Goal: Task Accomplishment & Management: Complete application form

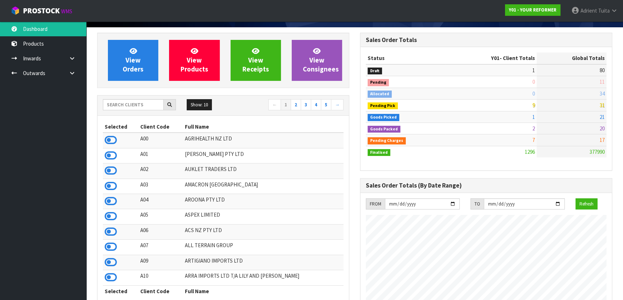
scroll to position [47, 0]
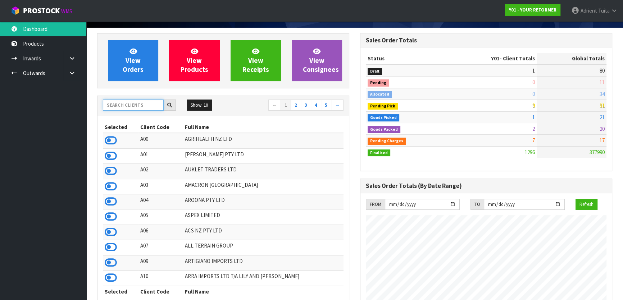
click at [135, 107] on input "text" at bounding box center [133, 105] width 61 height 11
type input "DATS"
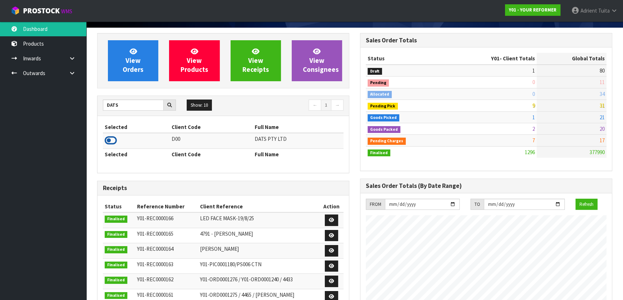
drag, startPoint x: 109, startPoint y: 142, endPoint x: 114, endPoint y: 137, distance: 6.9
click at [110, 142] on icon at bounding box center [111, 140] width 12 height 11
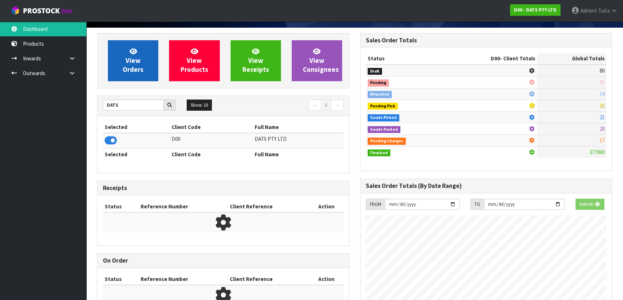
scroll to position [448, 262]
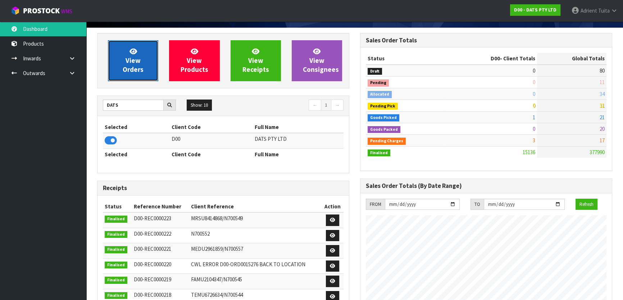
click at [125, 61] on link "View Orders" at bounding box center [133, 60] width 50 height 41
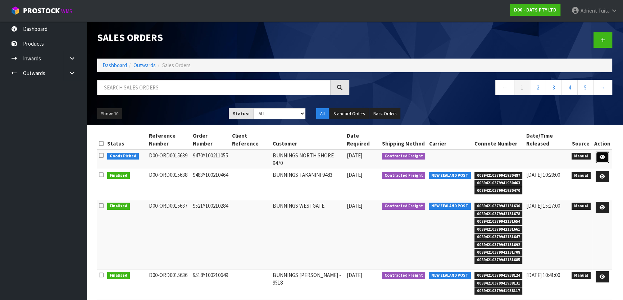
click at [329, 157] on icon at bounding box center [601, 157] width 5 height 5
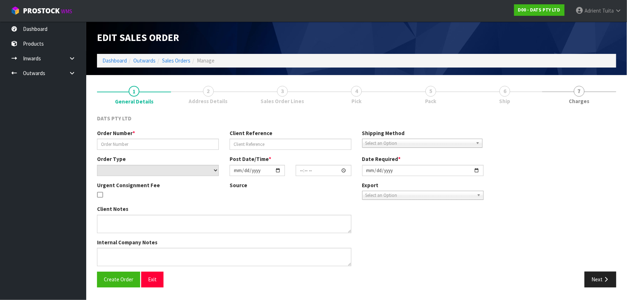
type input "9470Y100211055"
select select "number:0"
type input "[DATE]"
type input "13:59:00.000"
type input "[DATE]"
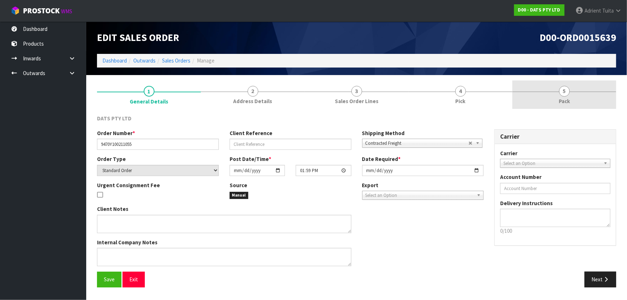
click at [329, 100] on link "5 Pack" at bounding box center [565, 95] width 104 height 28
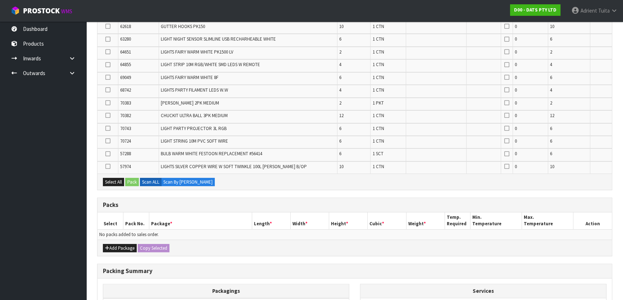
scroll to position [257, 0]
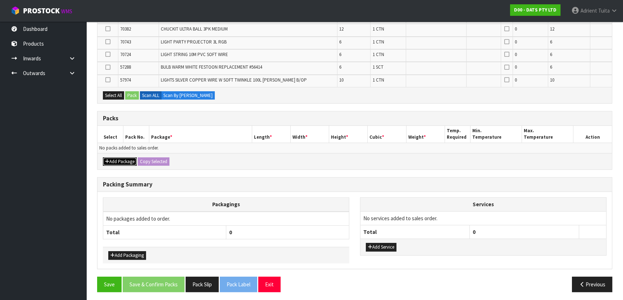
drag, startPoint x: 129, startPoint y: 156, endPoint x: 125, endPoint y: 154, distance: 4.0
click at [128, 157] on button "Add Package" at bounding box center [120, 161] width 34 height 9
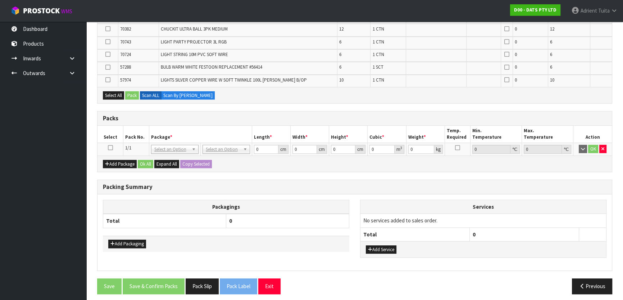
click at [109, 148] on icon at bounding box center [110, 148] width 5 height 0
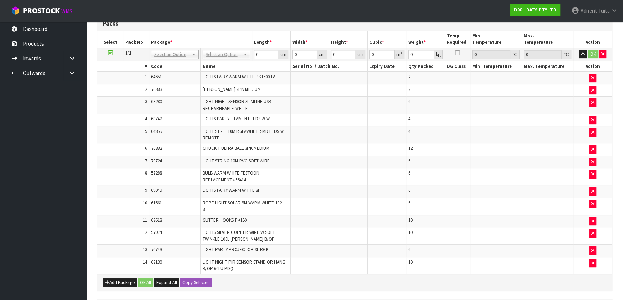
scroll to position [70, 0]
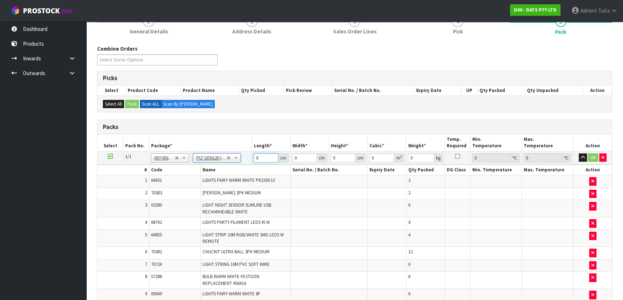
type input "120"
type input "100"
type input "45.69"
click at [256, 160] on input "120" at bounding box center [265, 158] width 24 height 9
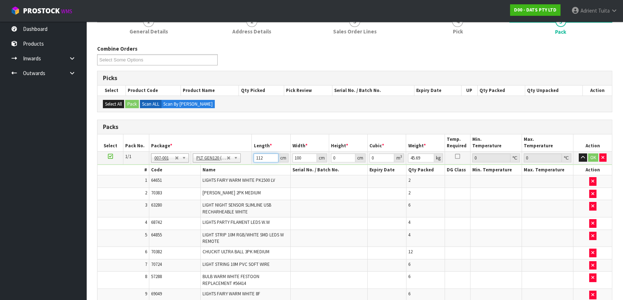
type input "112"
type input "5"
type input "0.06272"
type input "56"
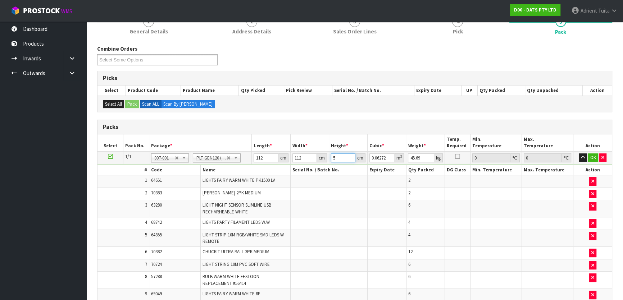
type input "0.702464"
type input "56"
type input "72"
click at [329, 155] on button "OK" at bounding box center [593, 158] width 10 height 9
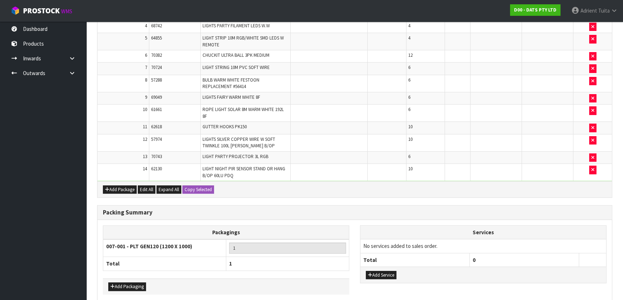
scroll to position [297, 0]
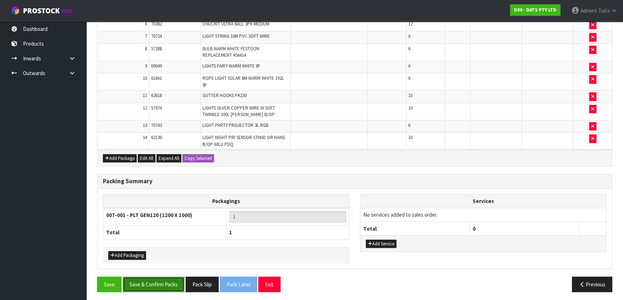
click at [139, 193] on button "Save & Confirm Packs" at bounding box center [154, 284] width 62 height 15
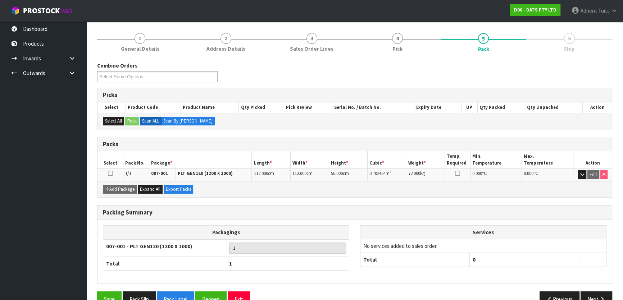
scroll to position [0, 0]
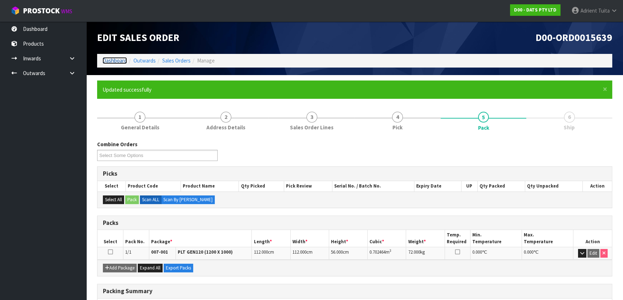
click at [123, 58] on link "Dashboard" at bounding box center [114, 60] width 24 height 7
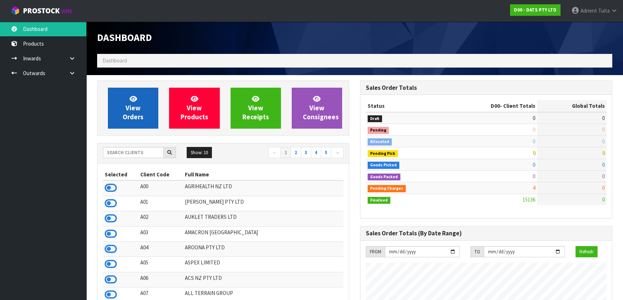
scroll to position [544, 262]
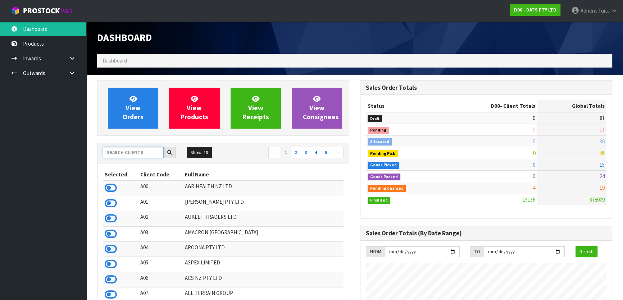
click at [139, 149] on input "text" at bounding box center [133, 152] width 61 height 11
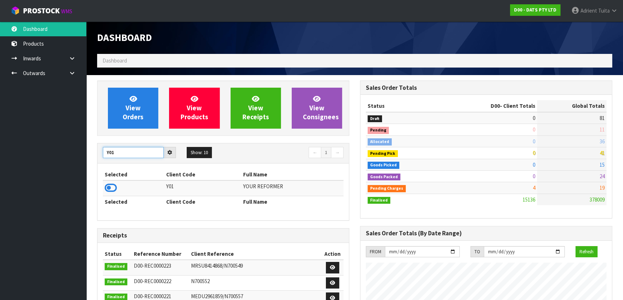
type input "Y01"
click at [111, 192] on icon at bounding box center [111, 188] width 12 height 11
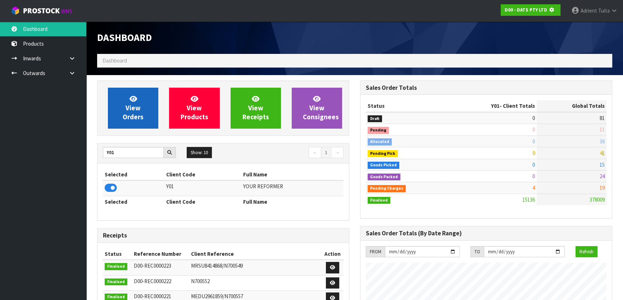
scroll to position [359040, 359225]
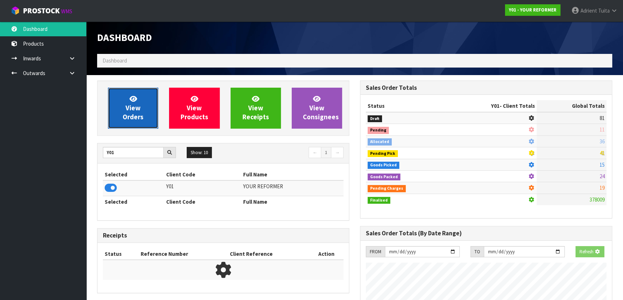
click at [133, 111] on span "View Orders" at bounding box center [133, 108] width 21 height 27
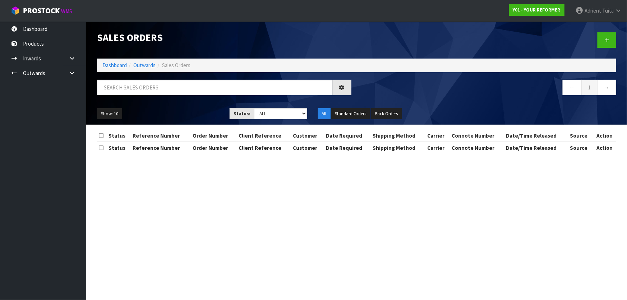
click at [138, 105] on div "Show: 10 5 10 25 50 Status: Draft Pending Allocated Pending Pick Goods Picked G…" at bounding box center [357, 114] width 530 height 22
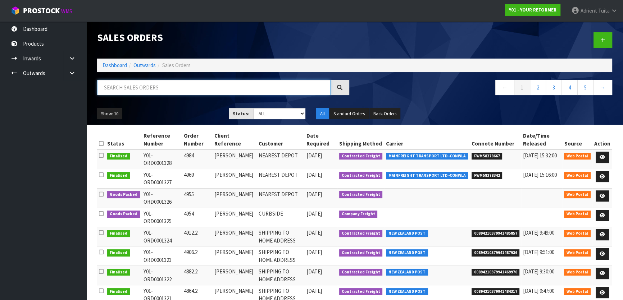
click at [145, 93] on input "text" at bounding box center [213, 87] width 233 height 15
type input "4860"
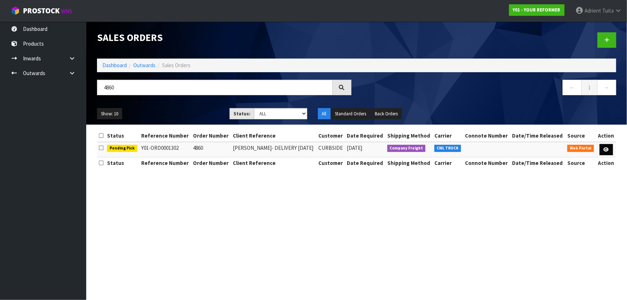
drag, startPoint x: 613, startPoint y: 151, endPoint x: 605, endPoint y: 151, distance: 8.3
click at [329, 151] on td at bounding box center [606, 149] width 20 height 15
click at [329, 151] on icon at bounding box center [606, 149] width 5 height 5
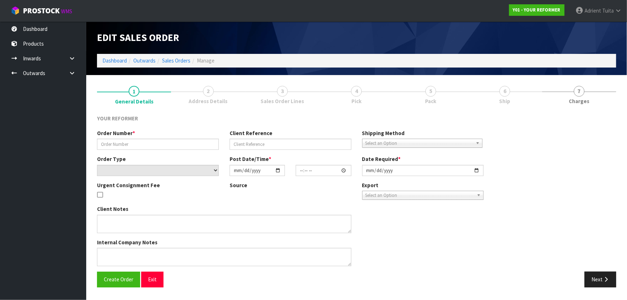
type input "4860"
type input "[PERSON_NAME]- DELIVERY [DATE]"
select select "number:0"
type input "[DATE]"
type input "15:44:00.000"
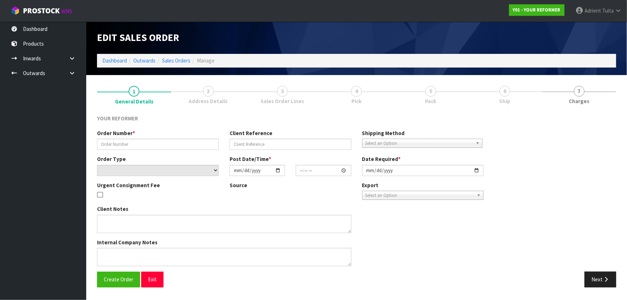
type input "[DATE]"
type textarea "[PERSON_NAME] [STREET_ADDRESS] [PHONE_NUMBER]"
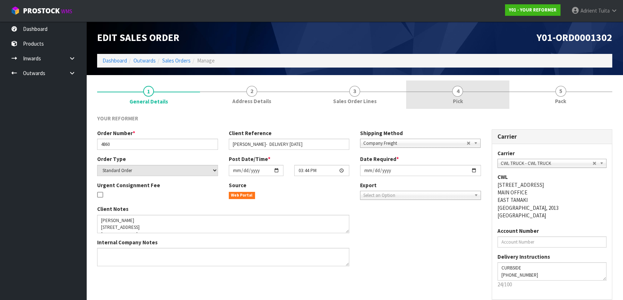
click at [329, 97] on link "4 Pick" at bounding box center [457, 95] width 103 height 28
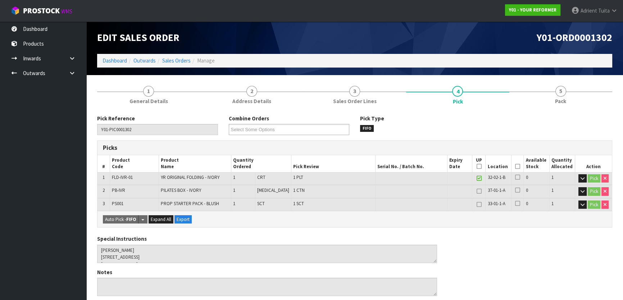
drag, startPoint x: 513, startPoint y: 162, endPoint x: 516, endPoint y: 169, distance: 7.4
click at [329, 168] on th "Picked" at bounding box center [517, 163] width 13 height 17
click at [329, 167] on icon at bounding box center [517, 166] width 5 height 0
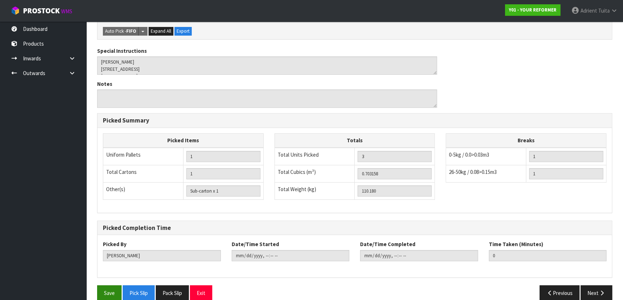
scroll to position [224, 0]
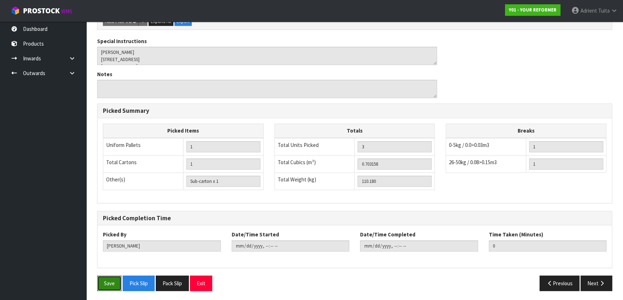
click at [108, 193] on button "Save" at bounding box center [109, 283] width 24 height 15
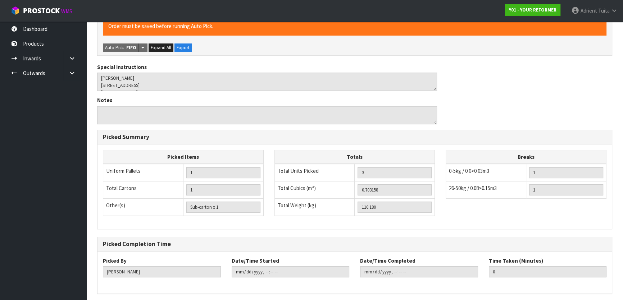
scroll to position [0, 0]
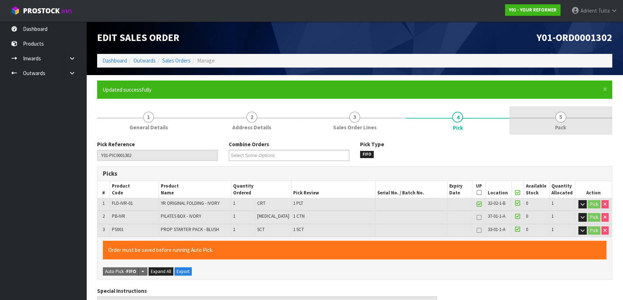
click at [329, 119] on link "5 Pack" at bounding box center [560, 120] width 103 height 28
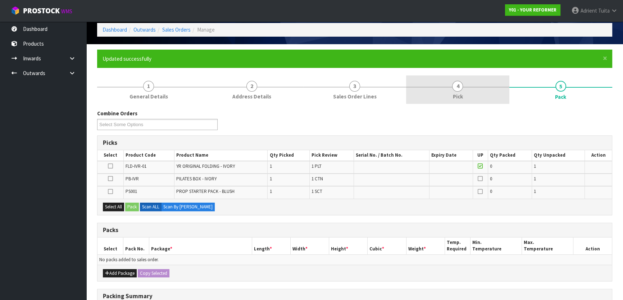
scroll to position [32, 0]
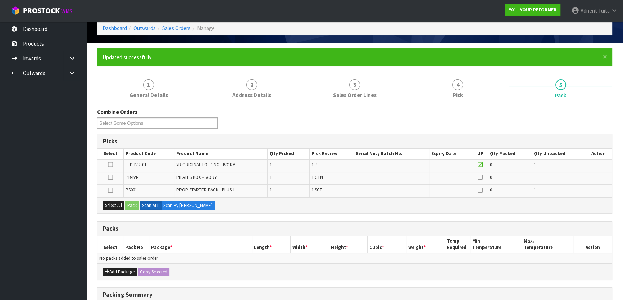
click at [111, 190] on icon at bounding box center [110, 190] width 5 height 0
click at [0, 0] on input "checkbox" at bounding box center [0, 0] width 0 height 0
click at [127, 193] on button "Pack" at bounding box center [132, 205] width 14 height 9
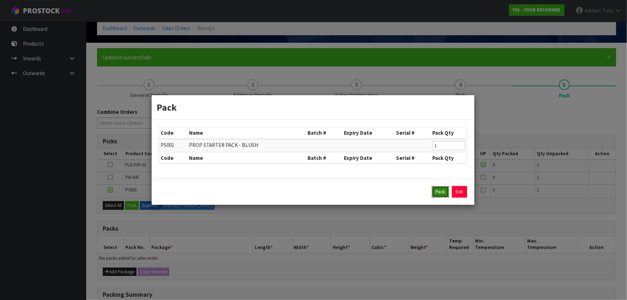
click at [329, 188] on button "Pack" at bounding box center [440, 192] width 17 height 12
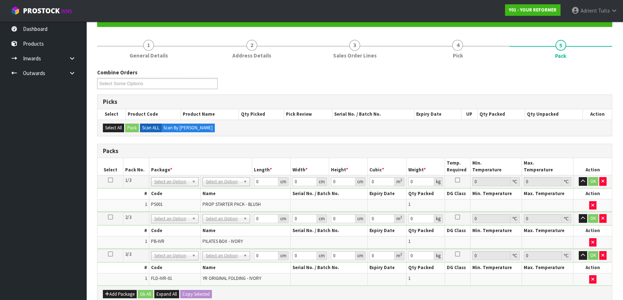
scroll to position [130, 0]
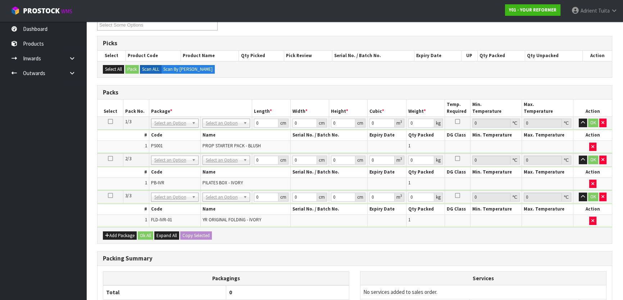
drag, startPoint x: 216, startPoint y: 127, endPoint x: 220, endPoint y: 136, distance: 10.1
click at [216, 128] on td "No Packaging Cartons PLT GEN120 (1200 X 1000) PLT ONE WAY SKID CHEP HIRE PALLET…" at bounding box center [225, 123] width 51 height 13
drag, startPoint x: 223, startPoint y: 161, endPoint x: 223, endPoint y: 171, distance: 10.1
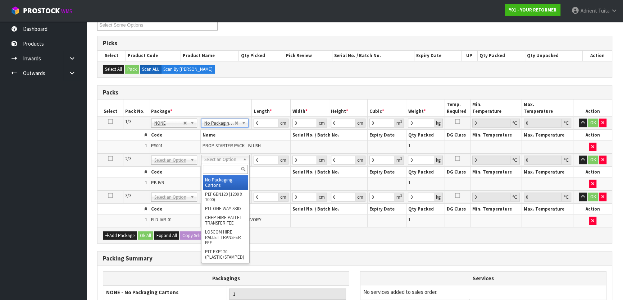
type input "2"
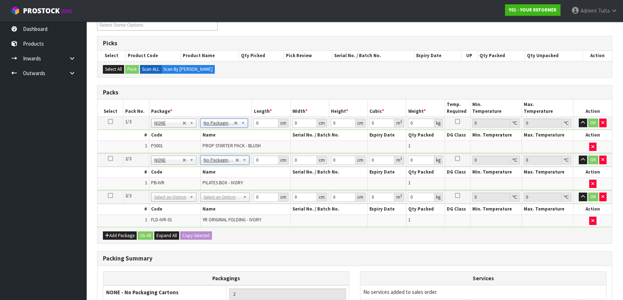
drag, startPoint x: 222, startPoint y: 191, endPoint x: 221, endPoint y: 200, distance: 9.0
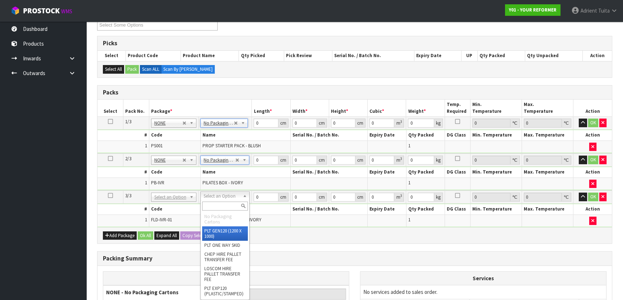
click at [222, 193] on input "text" at bounding box center [225, 206] width 46 height 9
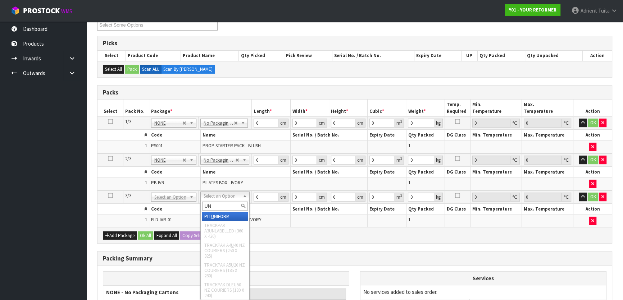
type input "UNI"
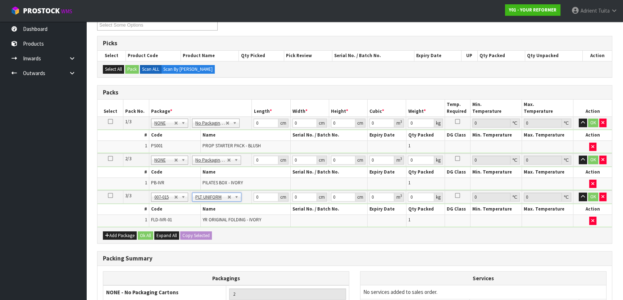
type input "99"
click at [259, 124] on input "0" at bounding box center [265, 123] width 24 height 9
type input "140"
type input "73"
type input "5"
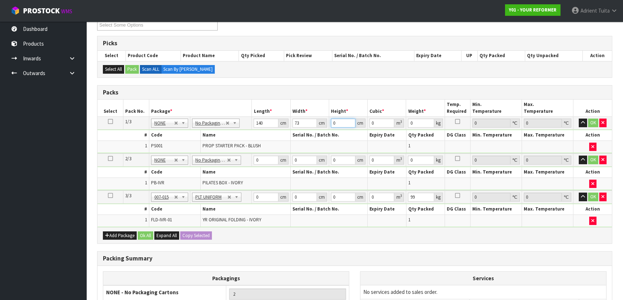
type input "0.0511"
type input "58"
type input "0.59276"
type input "58"
type input "105"
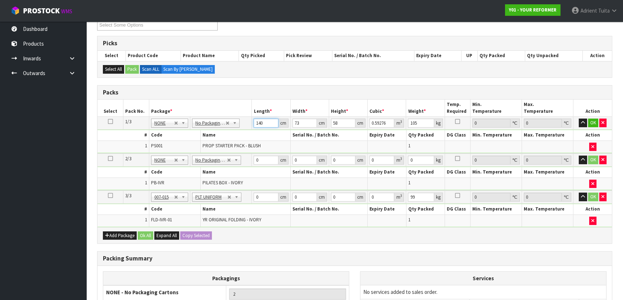
click at [259, 124] on input "140" at bounding box center [265, 123] width 24 height 9
type input "5"
type input "0.02117"
type input "55"
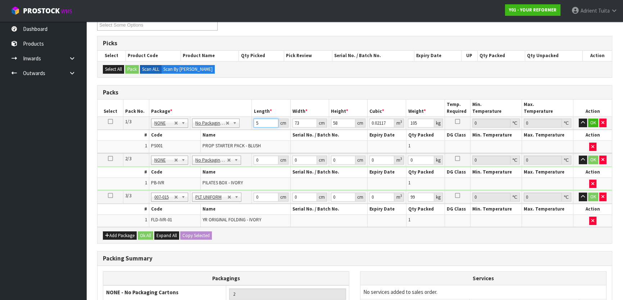
type input "0.23287"
type input "55"
type input "4"
type input "0.01276"
type input "41"
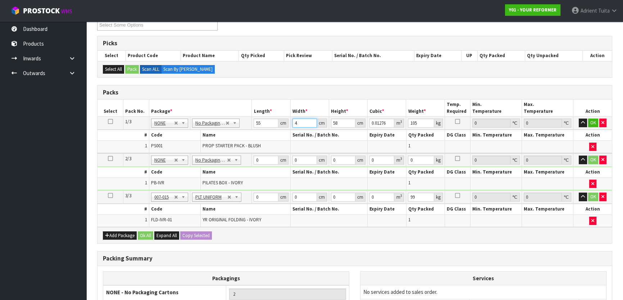
type input "0.13079"
type input "41"
type input "8"
type input "0.01804"
type input "8"
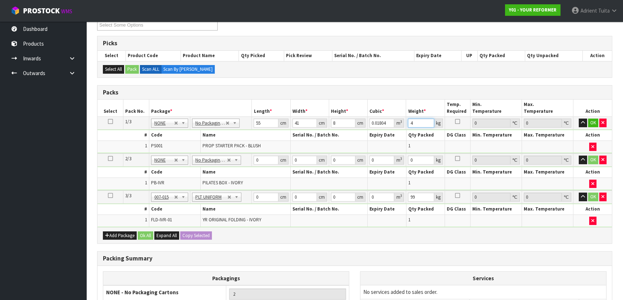
type input "4"
click at [259, 161] on input "0" at bounding box center [265, 160] width 24 height 9
type input "73"
type input "32"
type input "4"
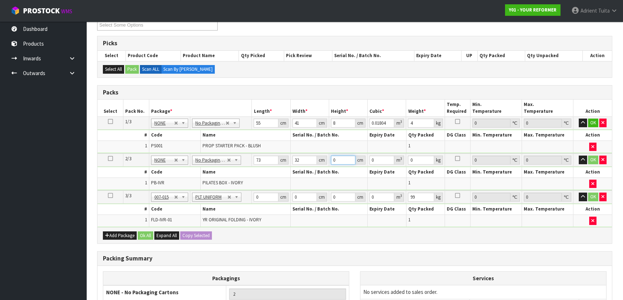
type input "0.009344"
type input "45"
type input "0.10512"
type input "45"
type input "8"
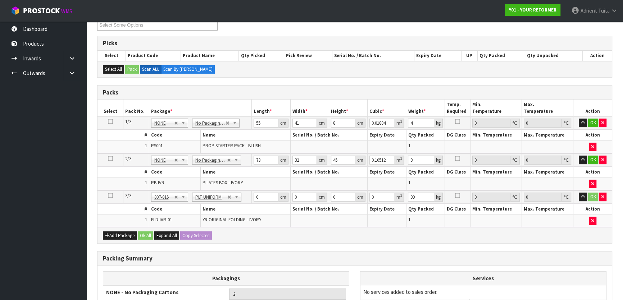
drag, startPoint x: 264, startPoint y: 189, endPoint x: 264, endPoint y: 201, distance: 12.2
click at [264, 191] on td "0 cm" at bounding box center [271, 197] width 38 height 13
click at [264, 193] on td "0 cm" at bounding box center [271, 197] width 38 height 13
click at [266, 193] on input "0" at bounding box center [265, 197] width 24 height 9
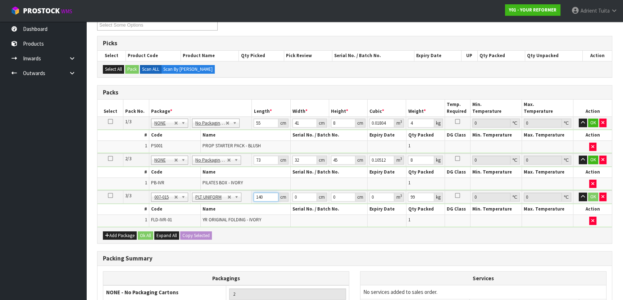
type input "140"
type input "73"
type input "5"
type input "0.0511"
type input "58"
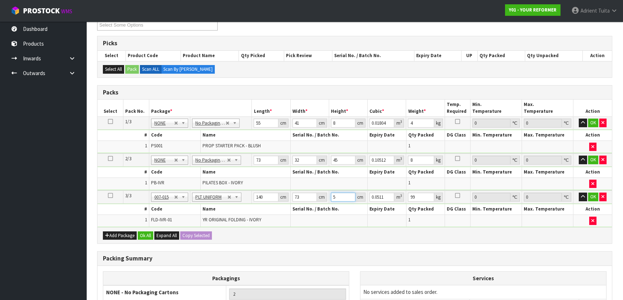
type input "0.59276"
type input "58"
type input "105"
click at [329, 121] on button "OK" at bounding box center [593, 123] width 10 height 9
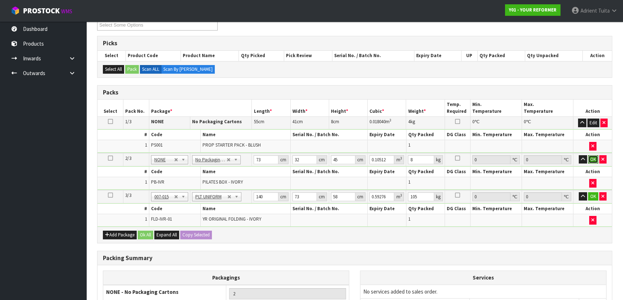
click at [329, 158] on button "OK" at bounding box center [593, 159] width 10 height 9
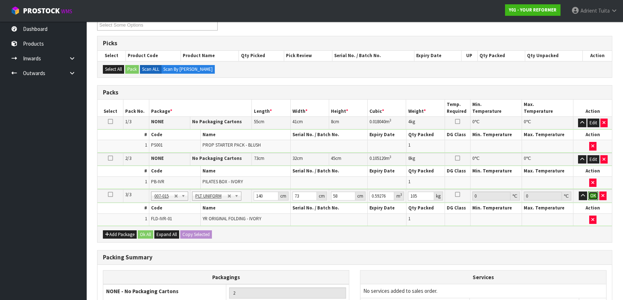
click at [329, 193] on button "OK" at bounding box center [593, 196] width 10 height 9
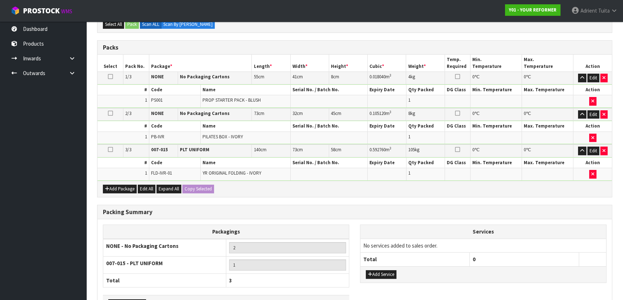
scroll to position [224, 0]
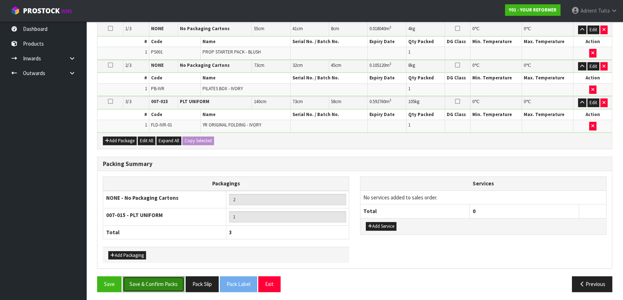
click at [128, 193] on button "Save & Confirm Packs" at bounding box center [154, 283] width 62 height 15
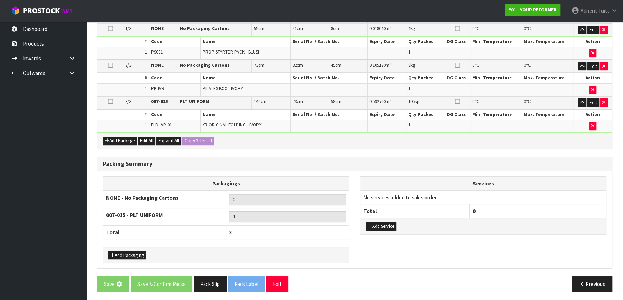
scroll to position [0, 0]
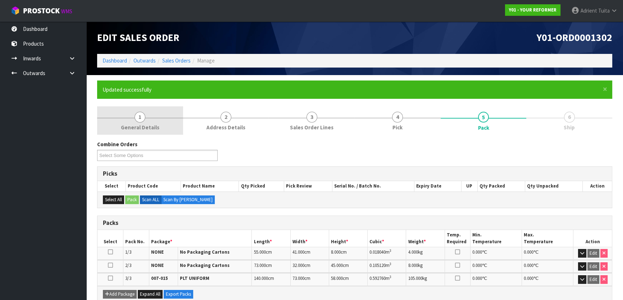
click at [141, 121] on span "1" at bounding box center [139, 117] width 11 height 11
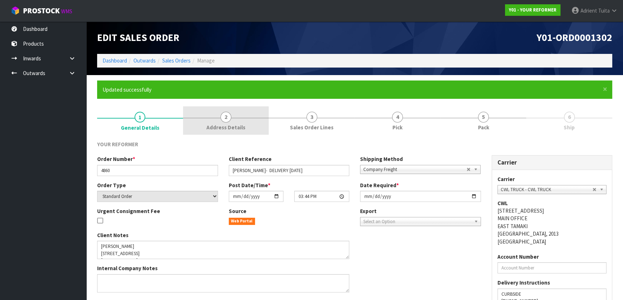
click at [216, 128] on span "Address Details" at bounding box center [225, 128] width 39 height 8
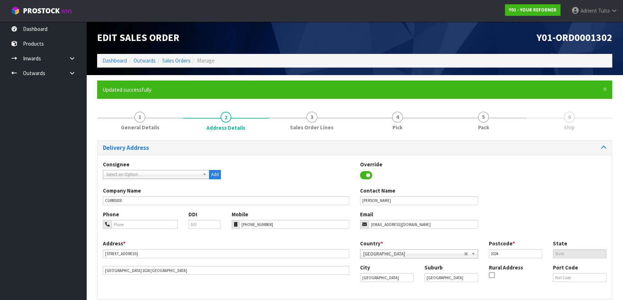
scroll to position [33, 0]
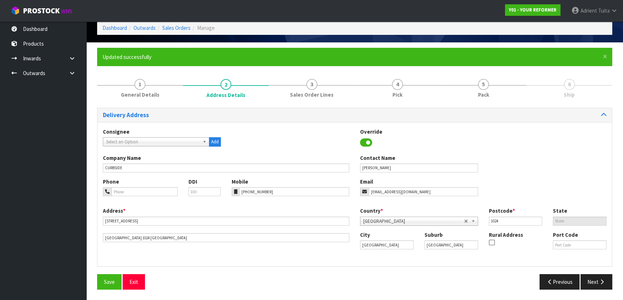
click at [329, 110] on div "Delivery Address" at bounding box center [354, 115] width 514 height 14
click at [329, 90] on link "5 Pack" at bounding box center [483, 88] width 86 height 28
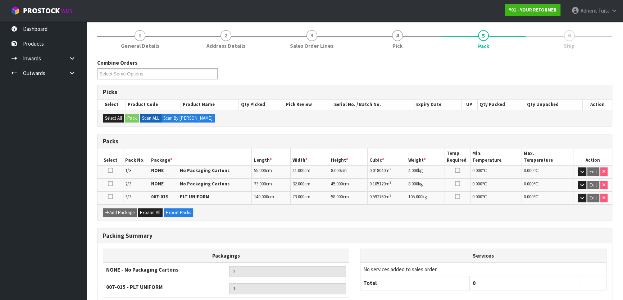
scroll to position [138, 0]
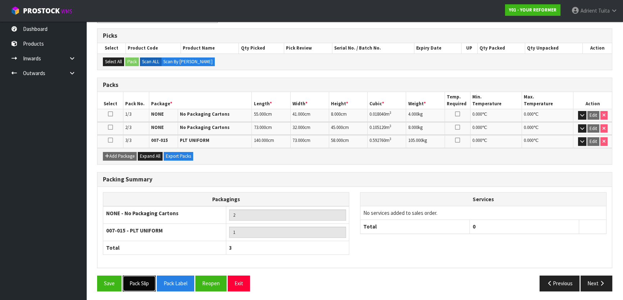
click at [138, 193] on button "Pack Slip" at bounding box center [139, 283] width 33 height 15
click at [123, 193] on button "Pack Slip" at bounding box center [139, 283] width 33 height 15
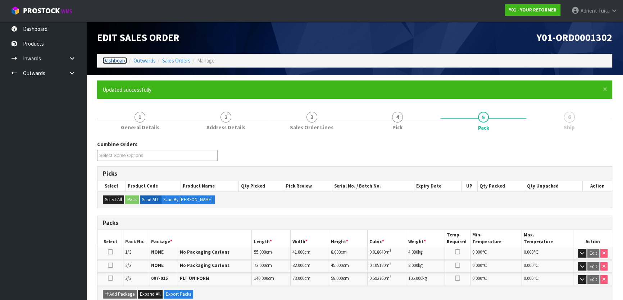
click at [113, 58] on link "Dashboard" at bounding box center [114, 60] width 24 height 7
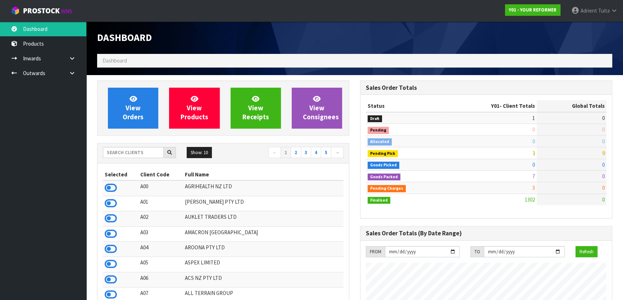
scroll to position [544, 262]
click at [144, 114] on link "View Orders" at bounding box center [133, 108] width 50 height 41
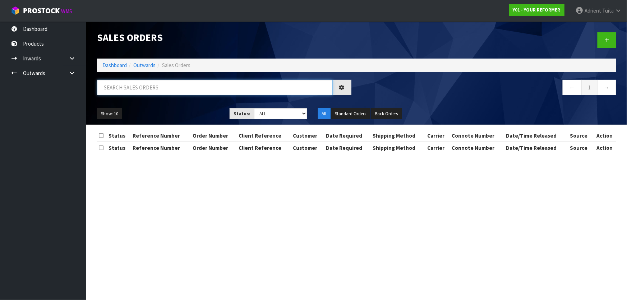
click at [153, 84] on input "text" at bounding box center [215, 87] width 236 height 15
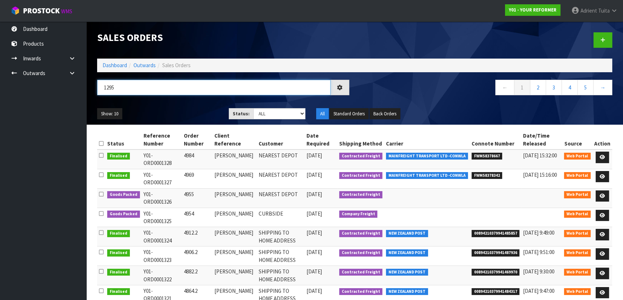
type input "1295"
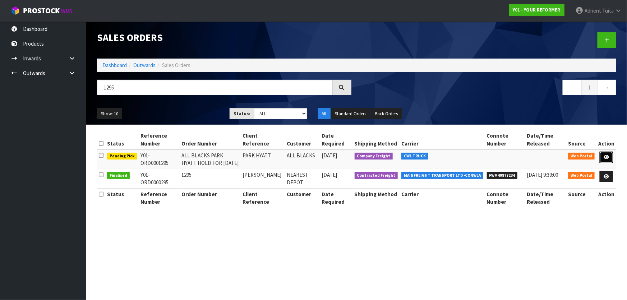
click at [329, 157] on link at bounding box center [606, 158] width 13 height 12
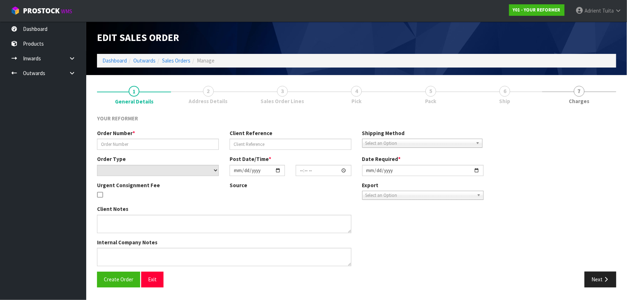
type input "ALL BLACKS PARK HYATT HOLD FOR [DATE]"
type input "PARK HYATT"
select select "number:0"
type input "[DATE]"
type input "14:22:00.000"
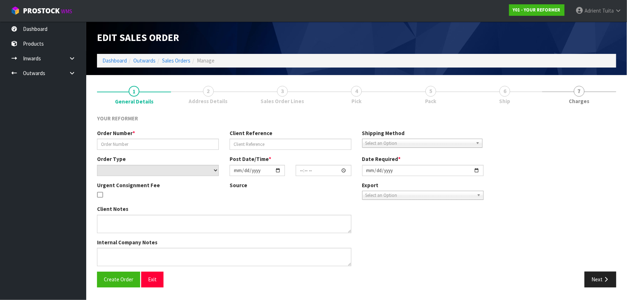
type input "[DATE]"
type textarea "EVERYTHING SET UP FOR THEM [STREET_ADDRESS][PERSON_NAME]"
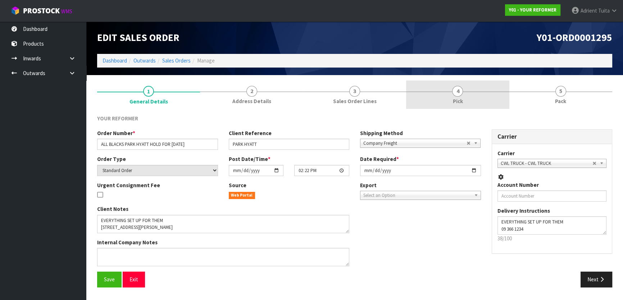
click at [329, 90] on link "4 Pick" at bounding box center [457, 95] width 103 height 28
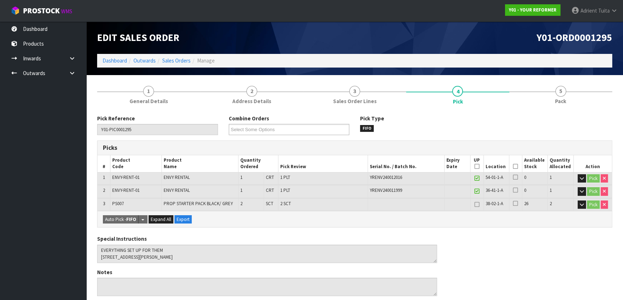
drag, startPoint x: 515, startPoint y: 164, endPoint x: 509, endPoint y: 173, distance: 10.8
click at [329, 166] on icon at bounding box center [515, 166] width 5 height 0
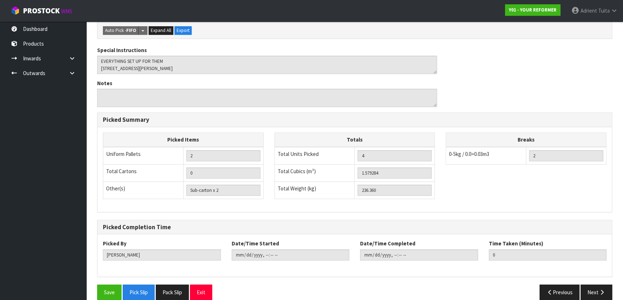
scroll to position [224, 0]
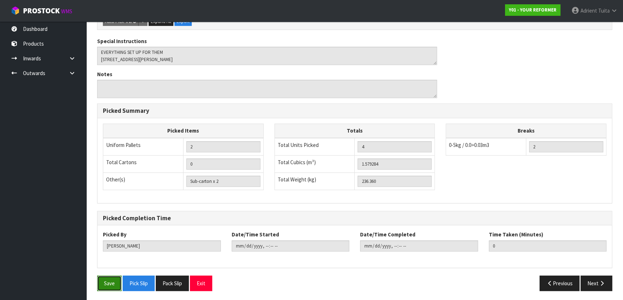
click at [115, 193] on button "Save" at bounding box center [109, 283] width 24 height 15
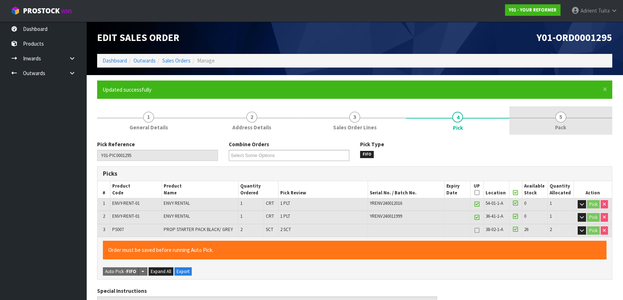
type input "[PERSON_NAME]"
type input "[DATE]T16:24:59"
click at [329, 121] on link "5 Pack" at bounding box center [560, 120] width 103 height 28
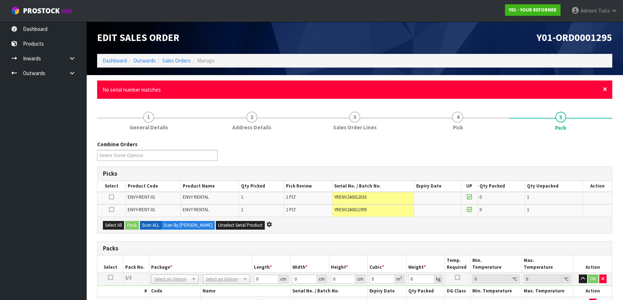
click at [329, 87] on span "×" at bounding box center [605, 89] width 4 height 10
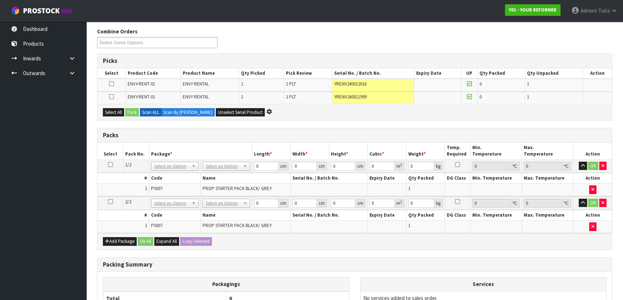
scroll to position [98, 0]
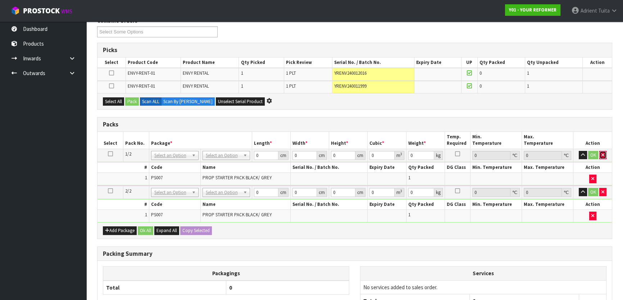
click at [329, 155] on icon "button" at bounding box center [602, 155] width 3 height 5
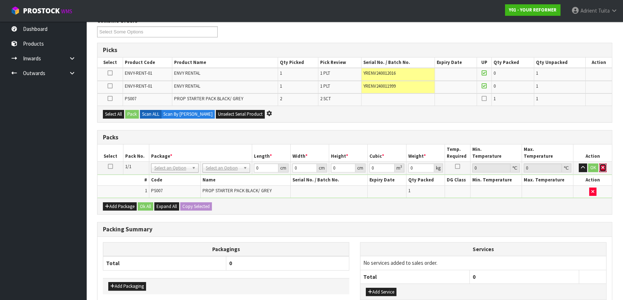
click at [329, 168] on icon "button" at bounding box center [602, 167] width 3 height 5
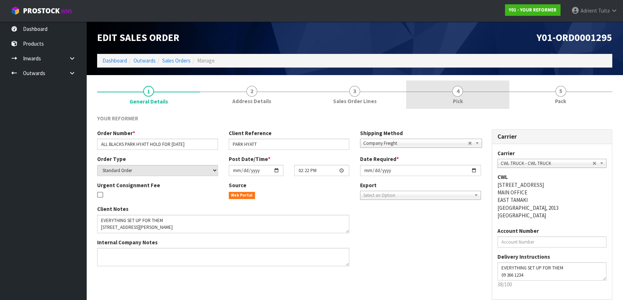
click at [463, 92] on link "4 Pick" at bounding box center [457, 95] width 103 height 28
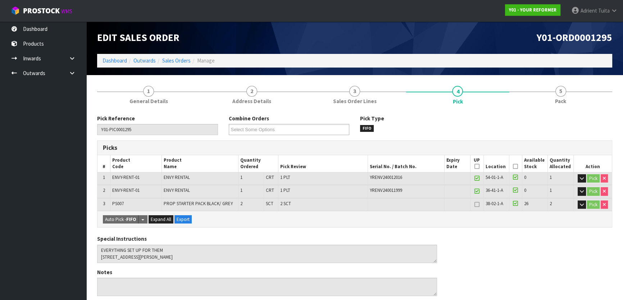
click at [514, 166] on icon at bounding box center [515, 166] width 5 height 0
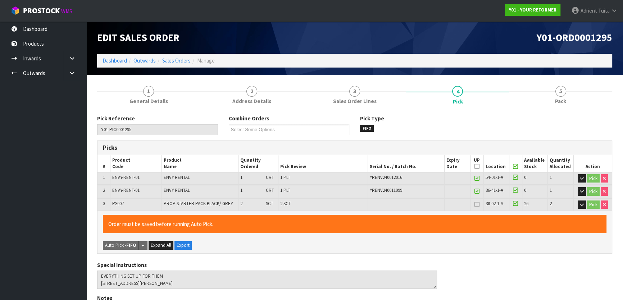
click at [514, 166] on icon at bounding box center [515, 166] width 5 height 0
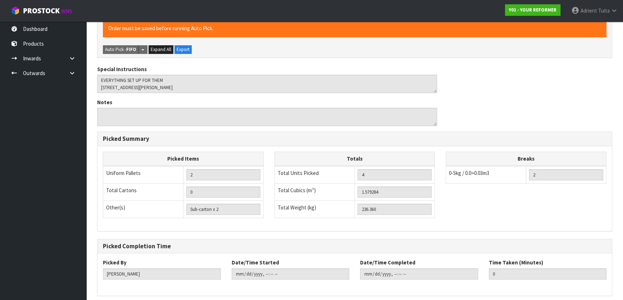
scroll to position [224, 0]
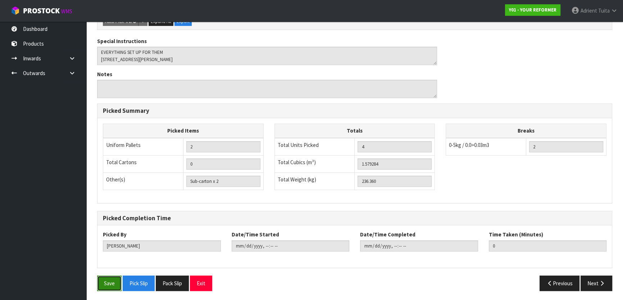
click at [108, 281] on button "Save" at bounding box center [109, 283] width 24 height 15
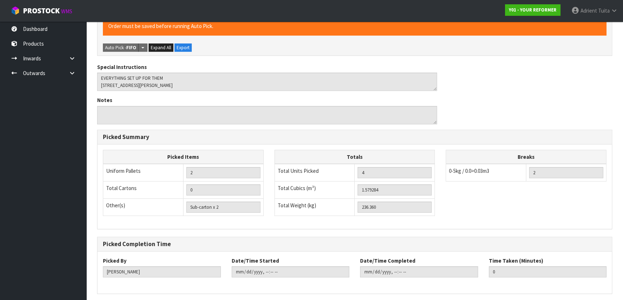
scroll to position [0, 0]
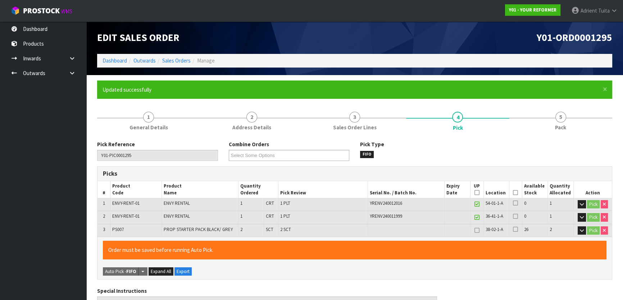
type input "[DATE]T16:31:15"
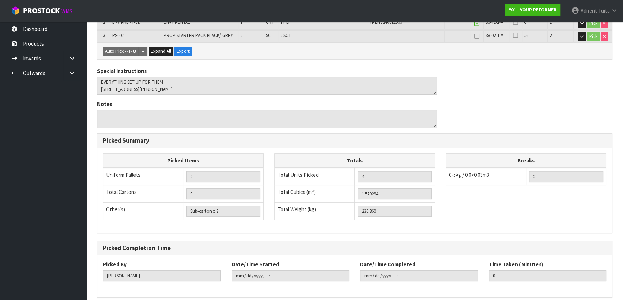
scroll to position [224, 0]
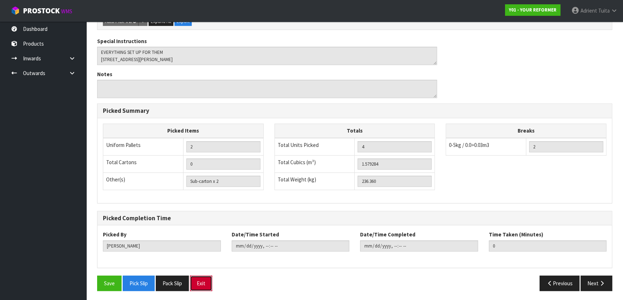
click at [202, 283] on button "Exit" at bounding box center [201, 283] width 22 height 15
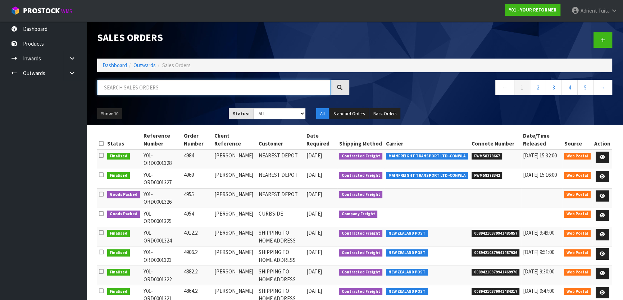
click at [119, 91] on input "text" at bounding box center [213, 87] width 233 height 15
type input "1295"
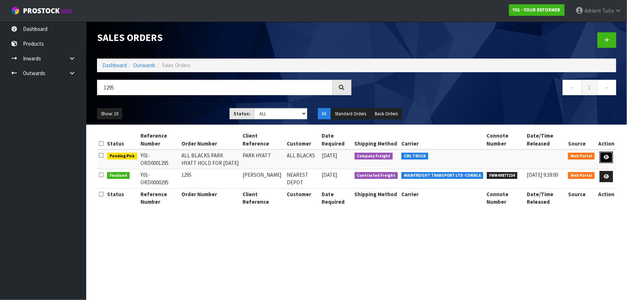
click at [601, 161] on link at bounding box center [606, 158] width 13 height 12
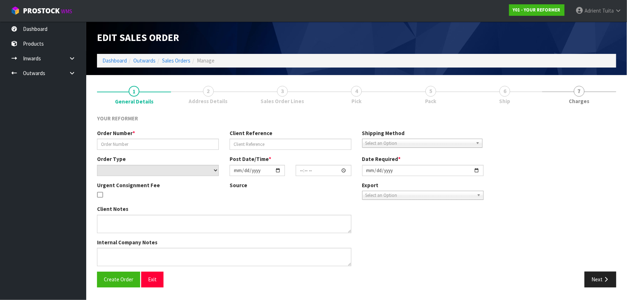
type input "ALL BLACKS PARK HYATT HOLD FOR [DATE]"
type input "PARK HYATT"
select select "number:0"
type input "[DATE]"
type input "14:22:00.000"
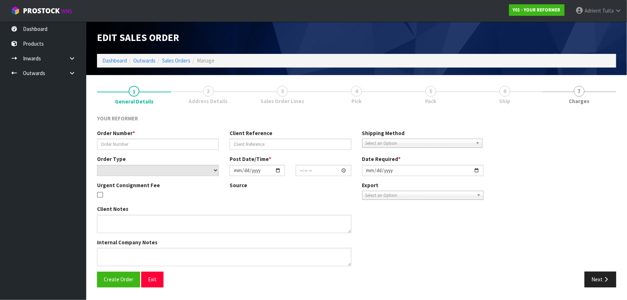
type input "[DATE]"
type textarea "EVERYTHING SET UP FOR THEM [STREET_ADDRESS][PERSON_NAME]"
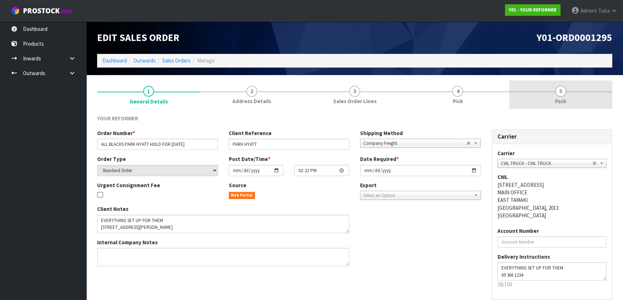
click at [545, 93] on link "5 Pack" at bounding box center [560, 95] width 103 height 28
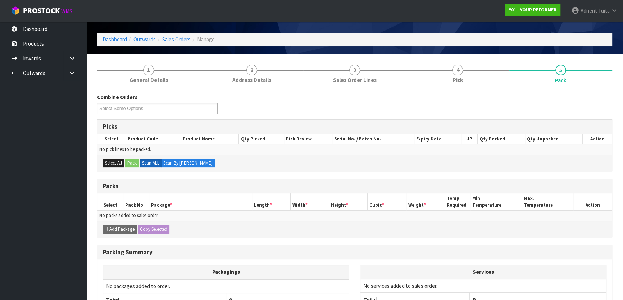
scroll to position [32, 0]
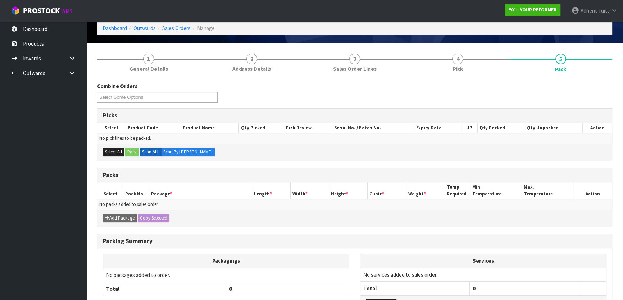
click at [463, 77] on div "Combine Orders Y01-ORD0001295 Y01-ORD0001297 Y01-ORD0001300 Y01-ORD0001301 Y01-…" at bounding box center [354, 216] width 515 height 278
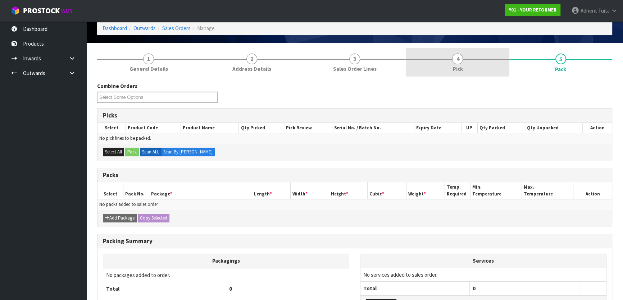
click at [475, 69] on link "4 Pick" at bounding box center [457, 62] width 103 height 28
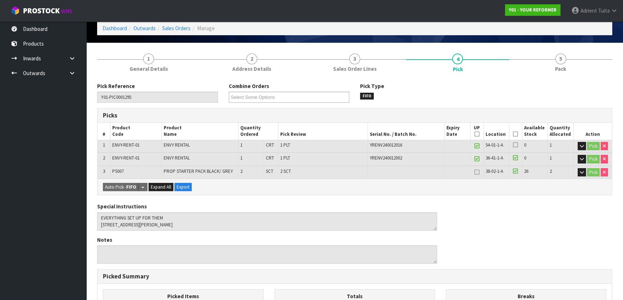
click at [516, 134] on icon at bounding box center [515, 134] width 5 height 0
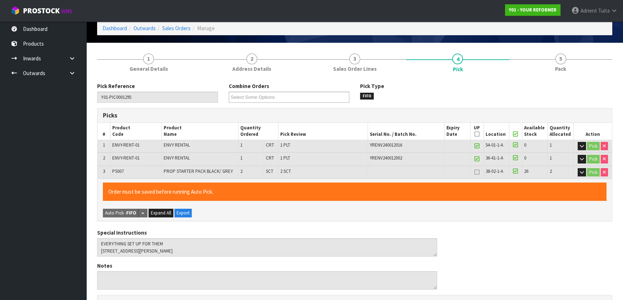
click at [516, 134] on icon at bounding box center [515, 134] width 5 height 0
click at [514, 158] on icon at bounding box center [515, 158] width 5 height 6
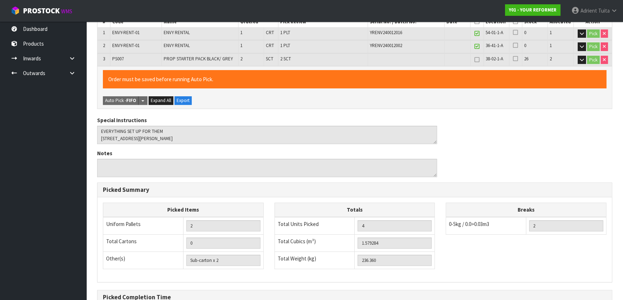
scroll to position [224, 0]
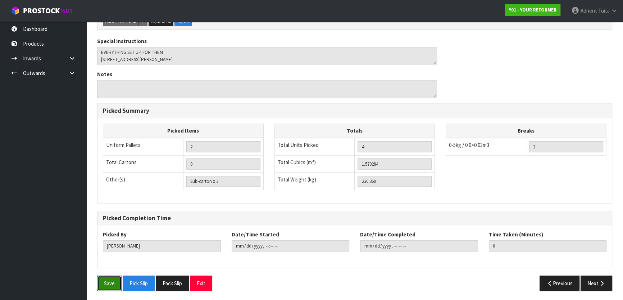
click at [112, 283] on button "Save" at bounding box center [109, 283] width 24 height 15
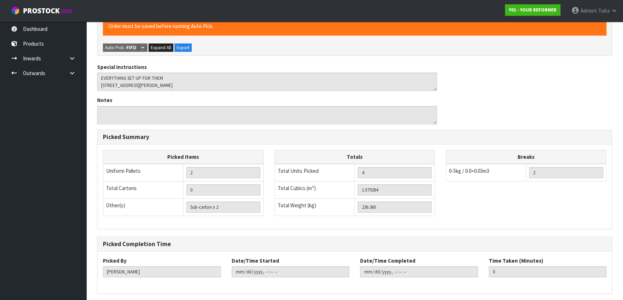
scroll to position [0, 0]
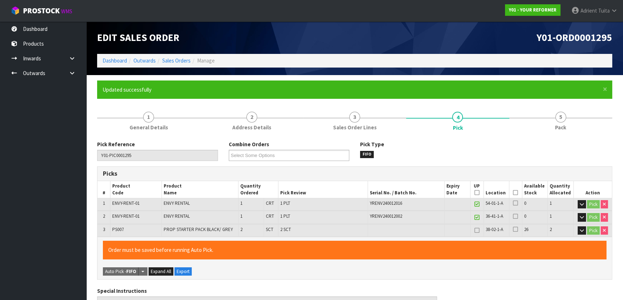
type input "2025-08-22T16:34:39"
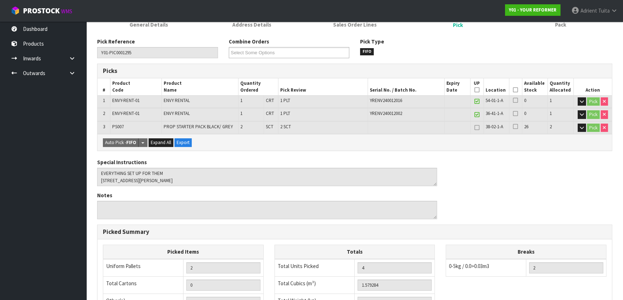
scroll to position [224, 0]
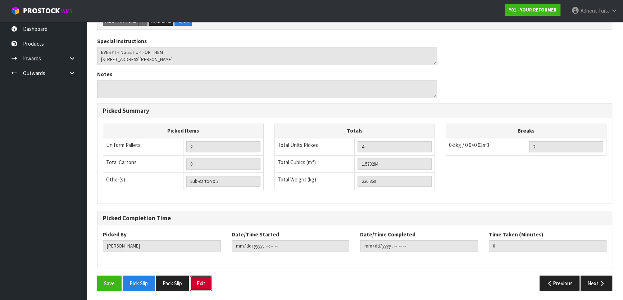
click at [203, 280] on button "Exit" at bounding box center [201, 283] width 22 height 15
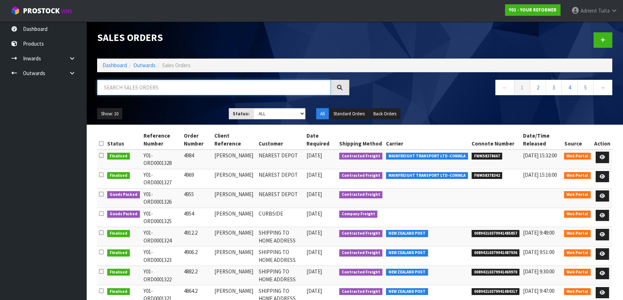
click at [211, 91] on input "text" at bounding box center [213, 87] width 233 height 15
type input "1295"
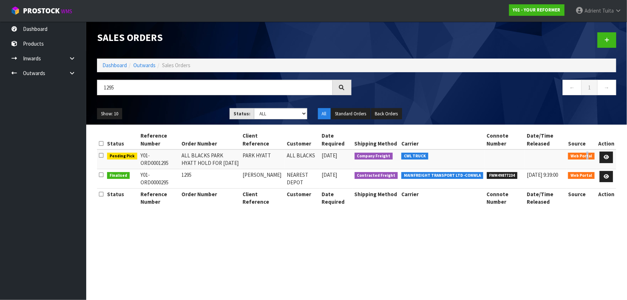
drag, startPoint x: 590, startPoint y: 155, endPoint x: 595, endPoint y: 155, distance: 5.8
click at [591, 155] on span "Web Portal" at bounding box center [581, 156] width 27 height 7
click at [614, 160] on td at bounding box center [607, 159] width 20 height 19
click at [610, 160] on link at bounding box center [606, 158] width 13 height 12
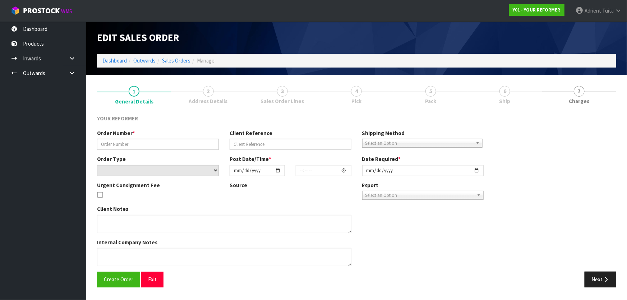
type input "ALL BLACKS PARK HYATT HOLD FOR [DATE]"
type input "PARK HYATT"
select select "number:0"
type input "[DATE]"
type input "14:22:00.000"
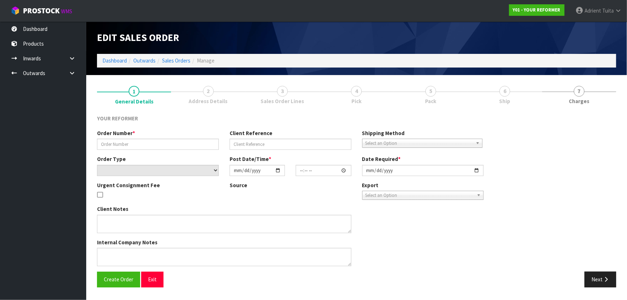
type input "[DATE]"
type textarea "EVERYTHING SET UP FOR THEM [STREET_ADDRESS][PERSON_NAME]"
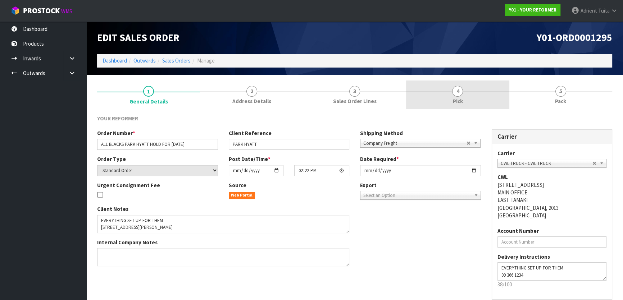
click at [472, 85] on link "4 Pick" at bounding box center [457, 95] width 103 height 28
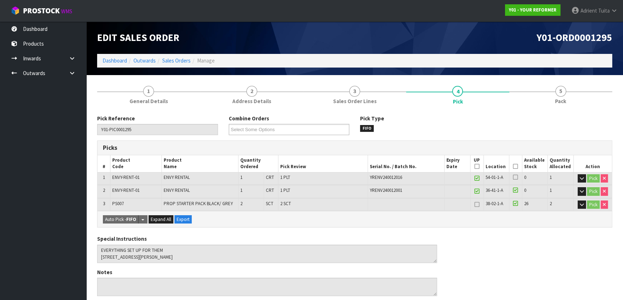
click at [516, 166] on icon at bounding box center [515, 166] width 5 height 0
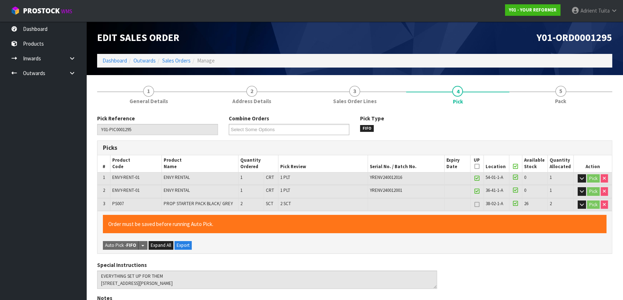
click at [516, 166] on icon at bounding box center [515, 166] width 5 height 0
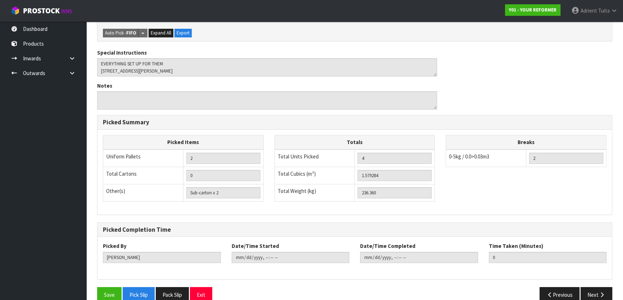
scroll to position [224, 0]
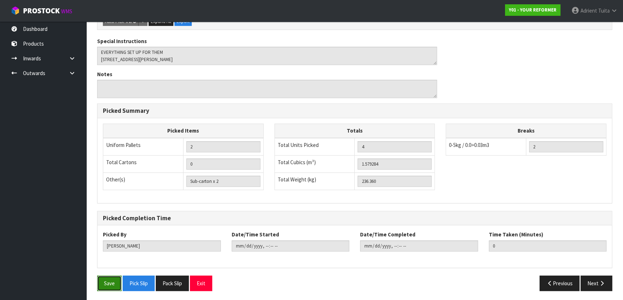
click at [112, 284] on button "Save" at bounding box center [109, 283] width 24 height 15
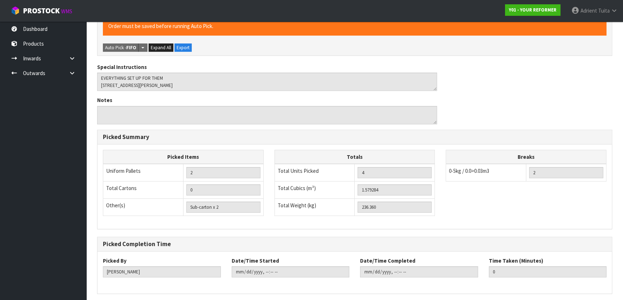
scroll to position [0, 0]
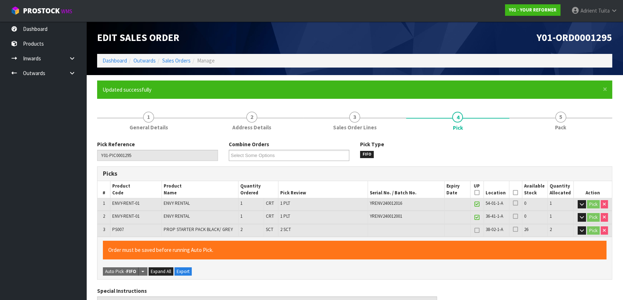
type input "2025-08-22T16:36:35"
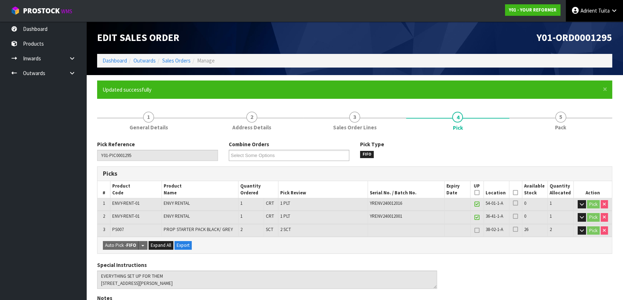
click at [584, 13] on span "Adrient" at bounding box center [588, 10] width 17 height 7
click at [584, 25] on link "Logout" at bounding box center [593, 29] width 57 height 10
